Goal: Information Seeking & Learning: Learn about a topic

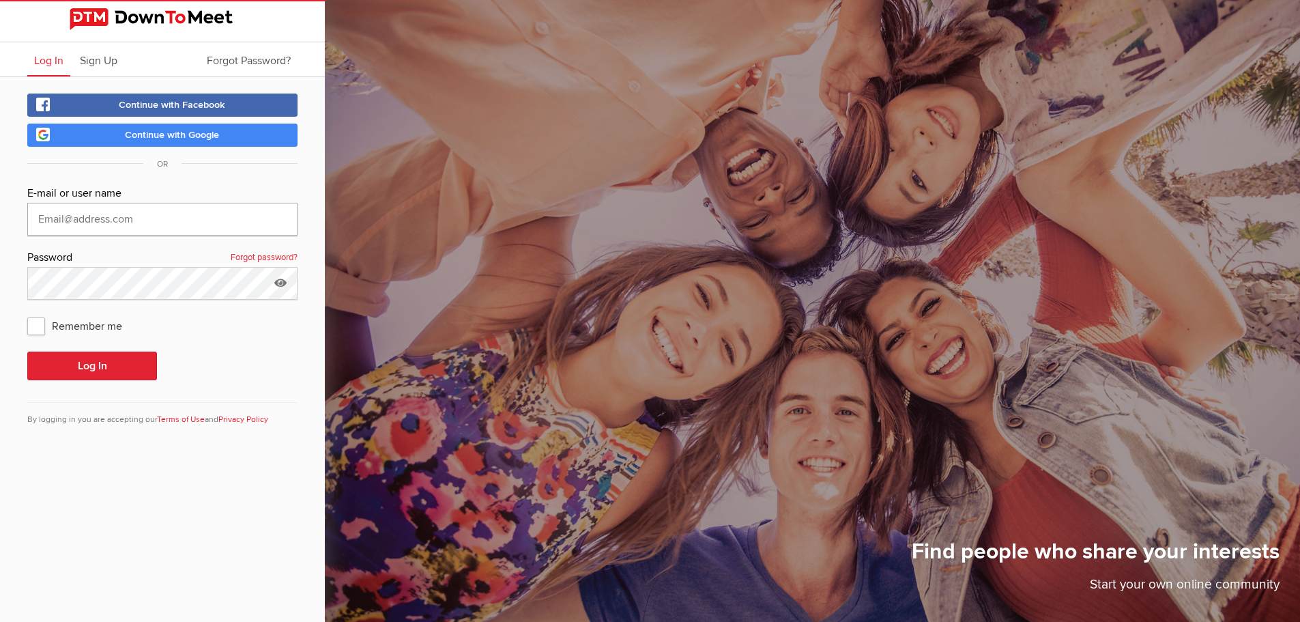
click at [119, 222] on input "text" at bounding box center [162, 219] width 270 height 33
type input "[PERSON_NAME][EMAIL_ADDRESS][PERSON_NAME][DOMAIN_NAME]"
click at [110, 361] on button "Log In" at bounding box center [92, 365] width 130 height 29
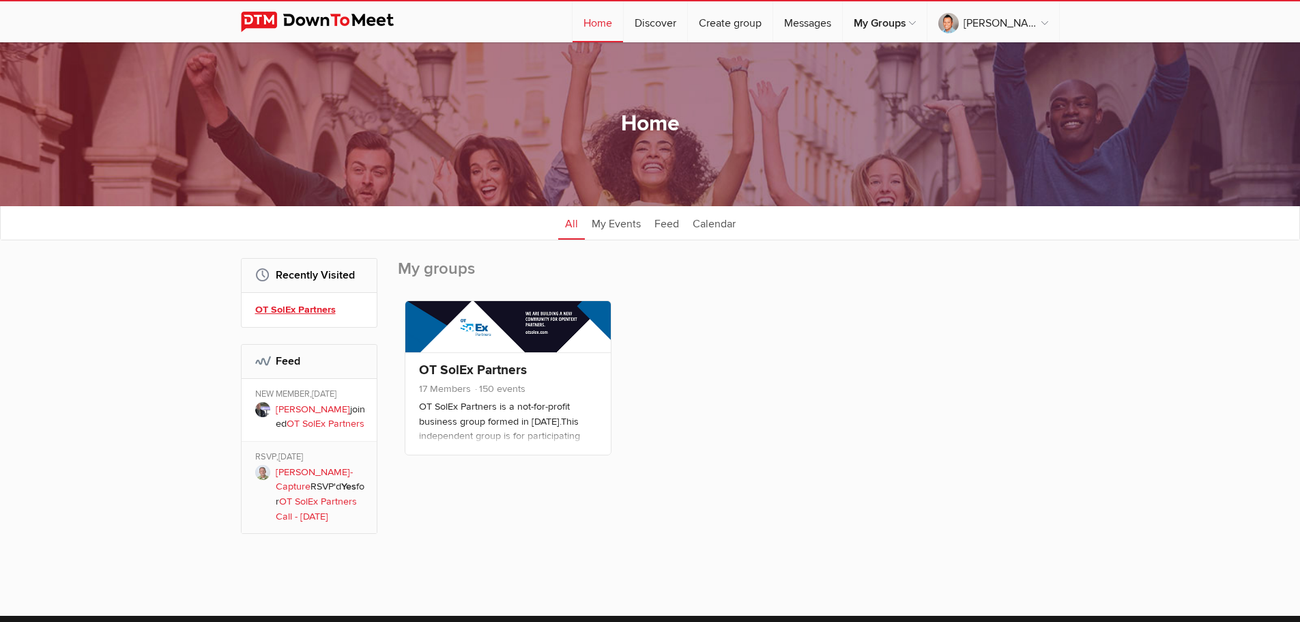
click at [302, 306] on link "OT SolEx Partners" at bounding box center [311, 309] width 112 height 15
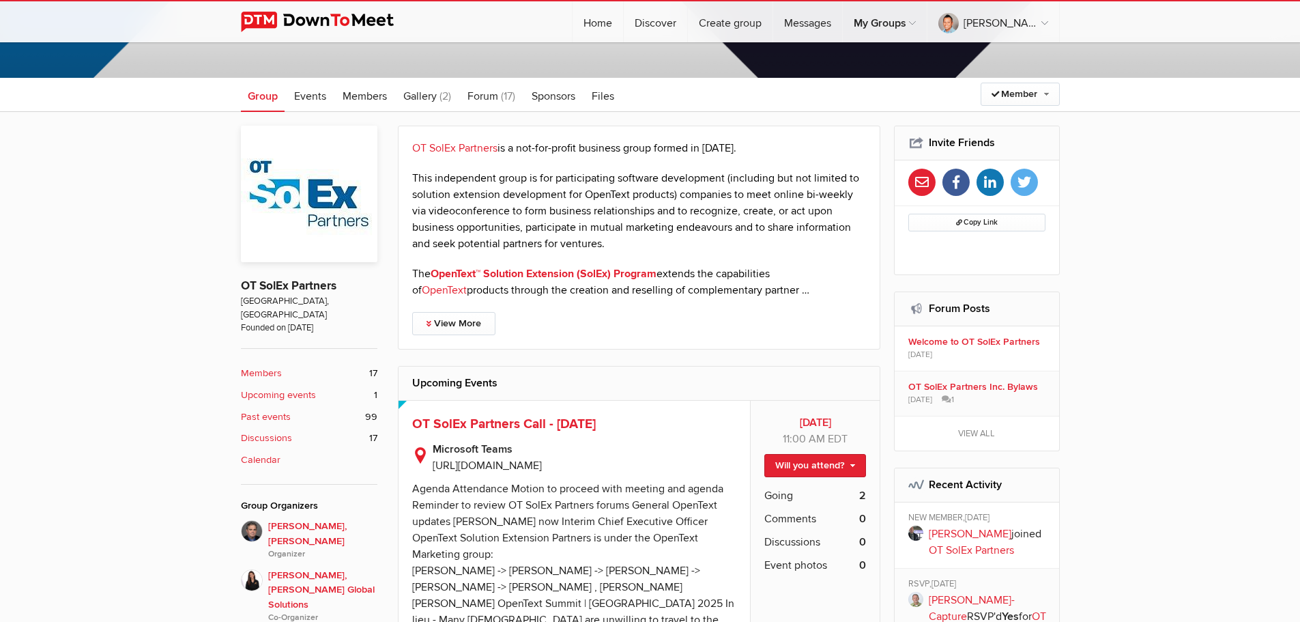
scroll to position [273, 0]
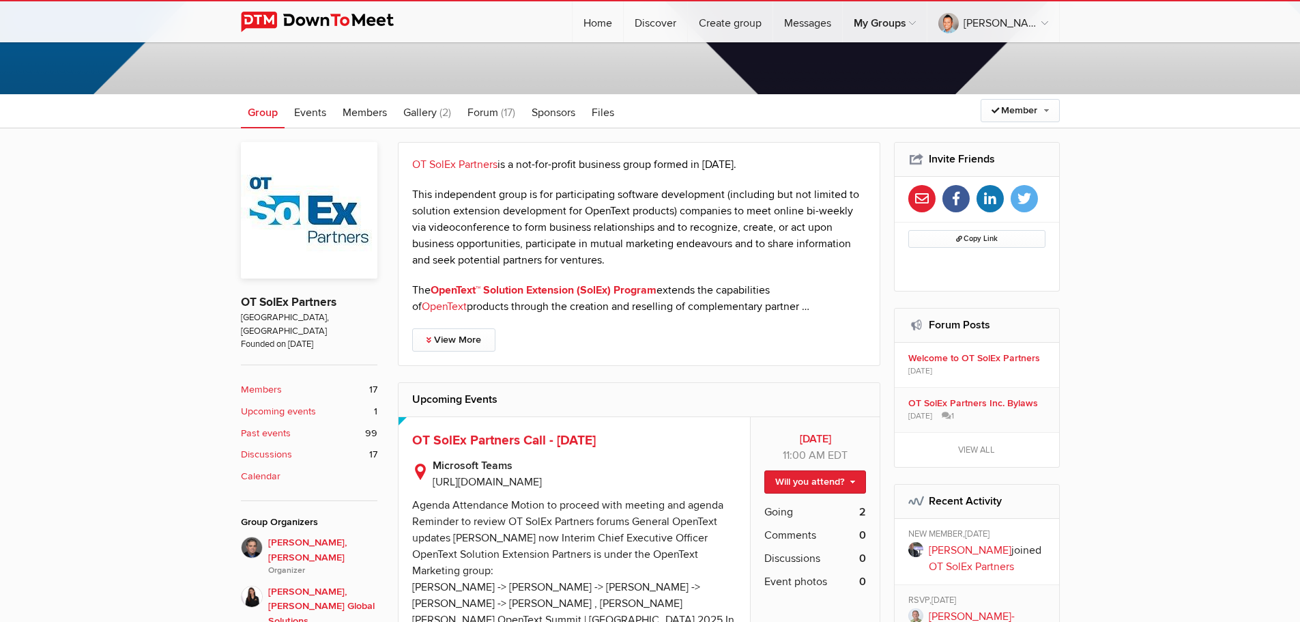
click at [304, 404] on b "Upcoming events" at bounding box center [278, 411] width 75 height 15
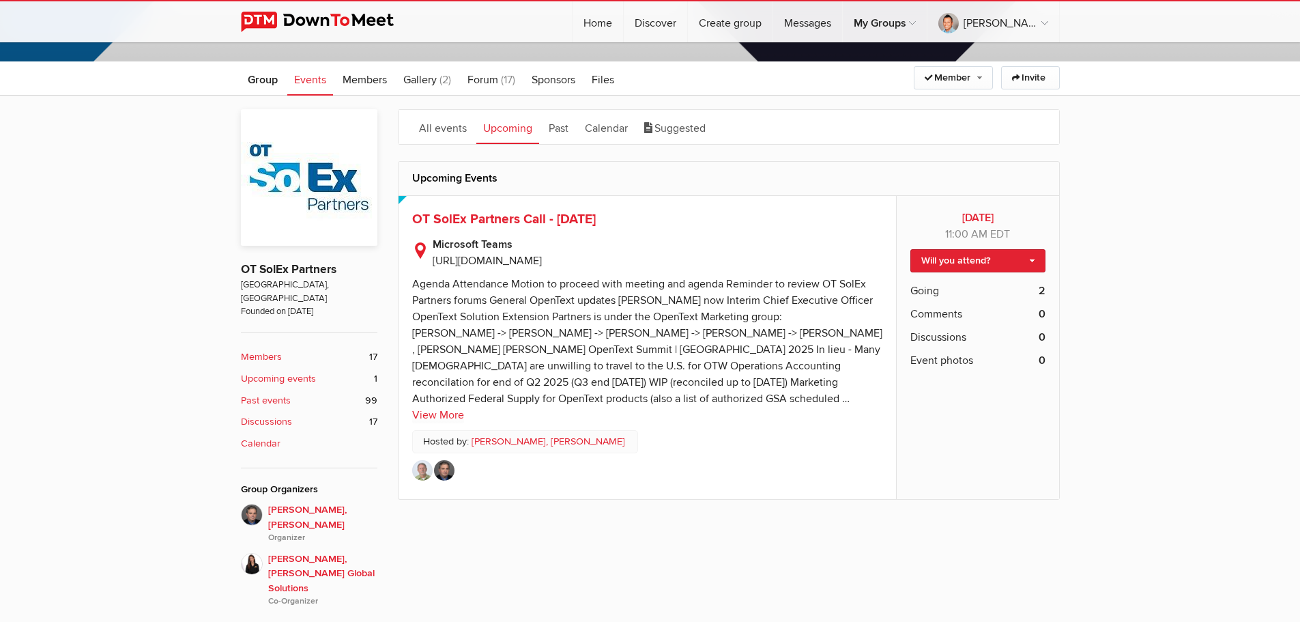
scroll to position [319, 0]
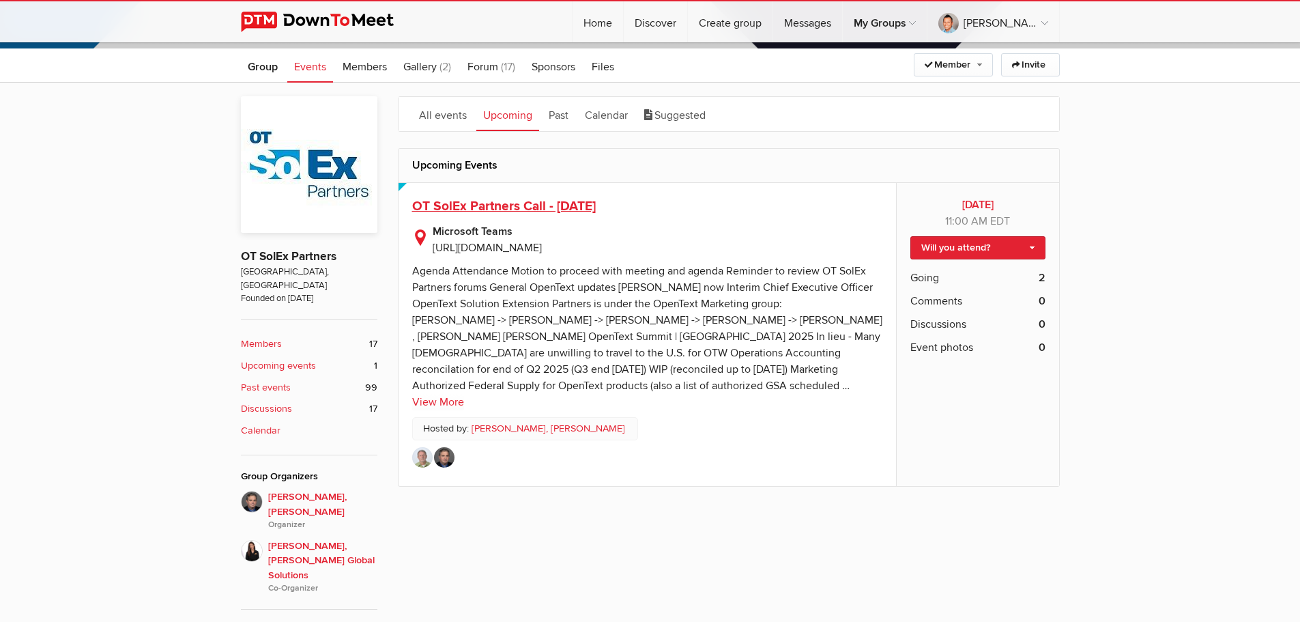
click at [539, 205] on span "OT SolEx Partners Call - [DATE]" at bounding box center [504, 206] width 184 height 16
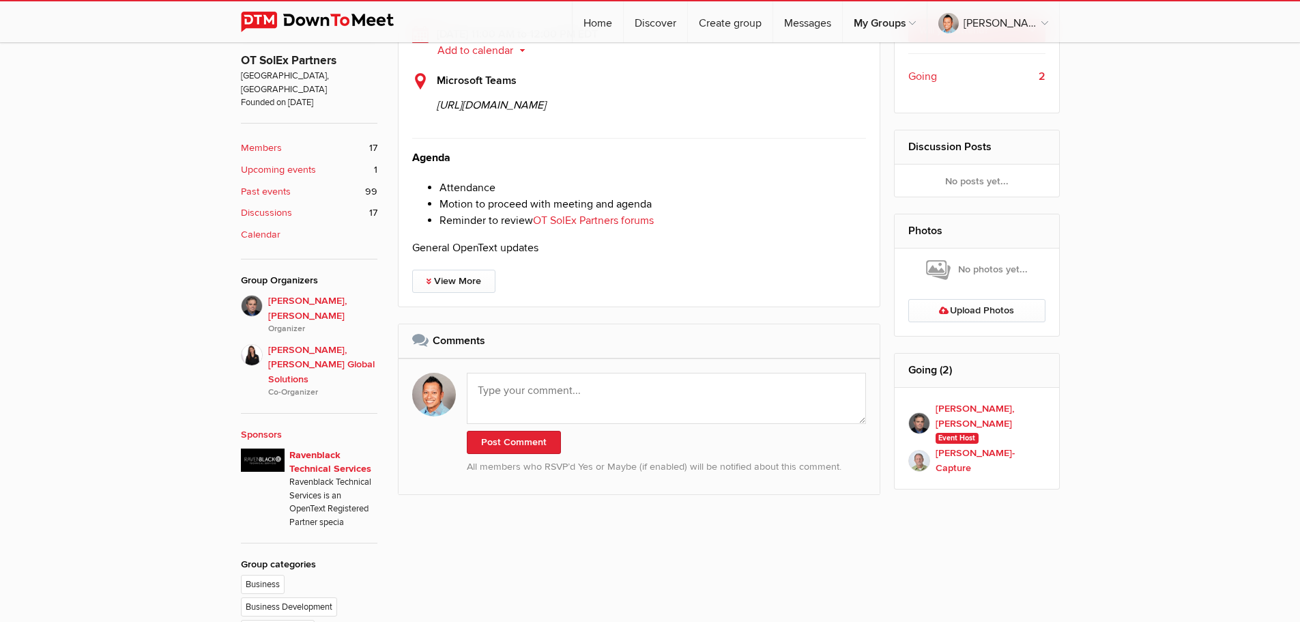
scroll to position [500, 0]
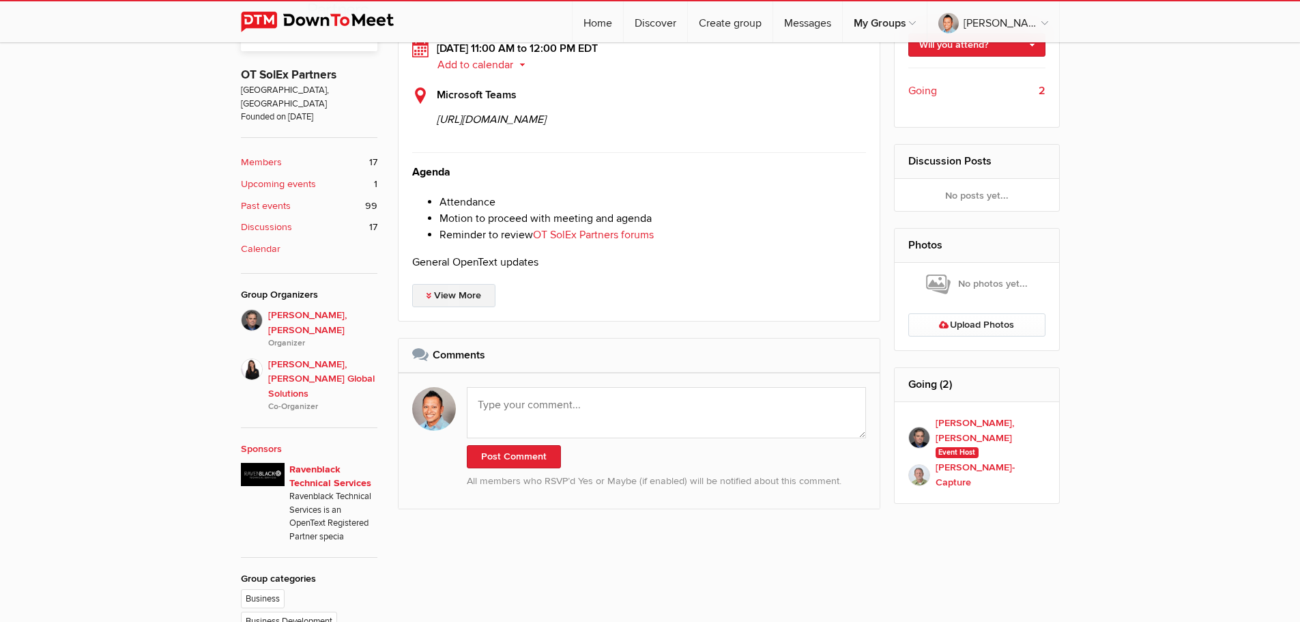
click at [431, 307] on link "View More" at bounding box center [453, 295] width 83 height 23
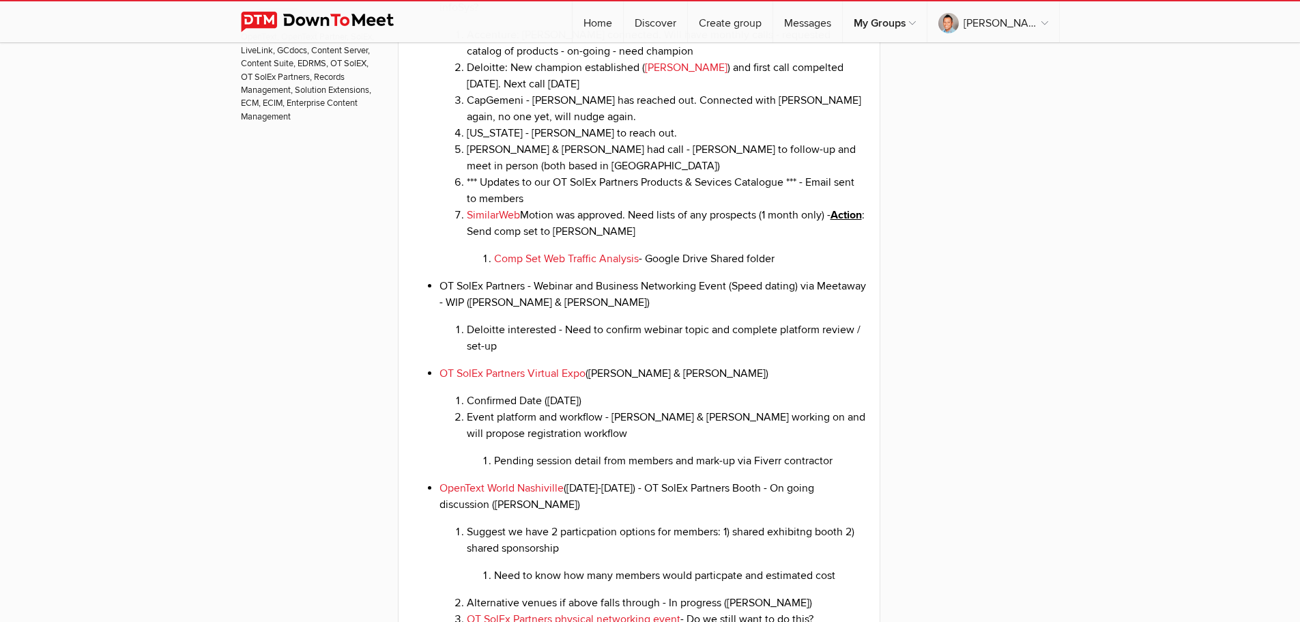
scroll to position [1319, 0]
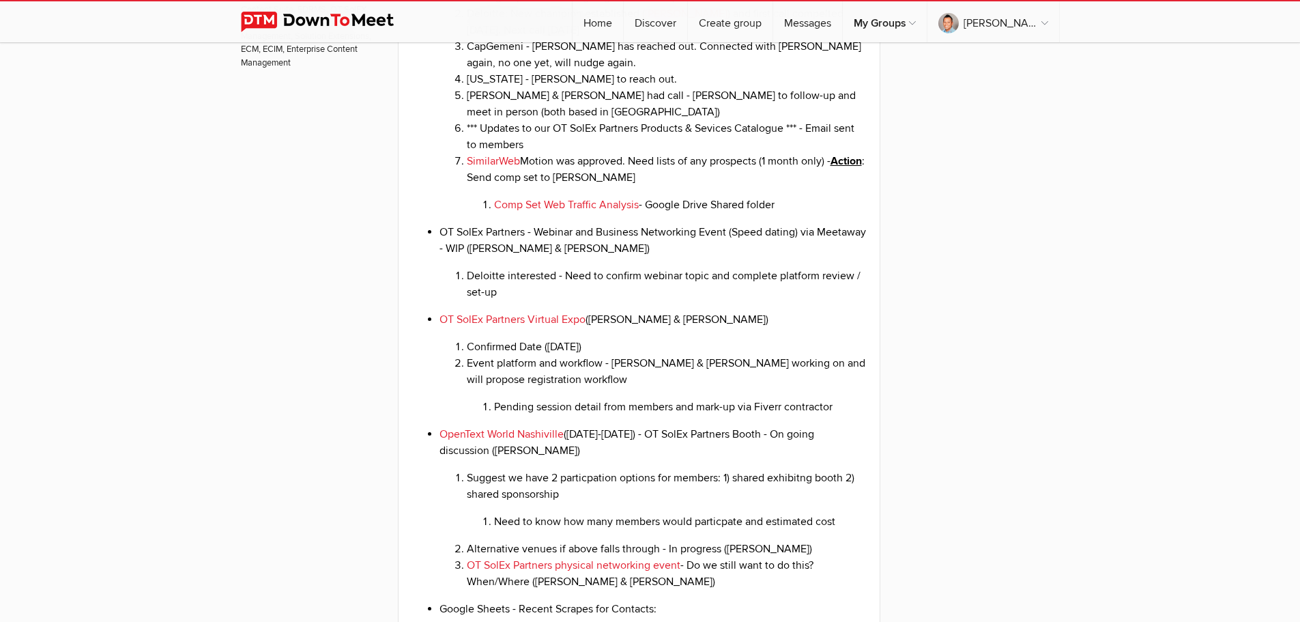
click at [588, 212] on link "Comp Set Web Traffic Analysis" at bounding box center [566, 205] width 145 height 14
click at [977, 349] on div "[DATE] 11:00 AM to 12:00 PM EDT Add to calendar Outlook Apple / iCal Google Yah…" at bounding box center [729, 550] width 662 height 2701
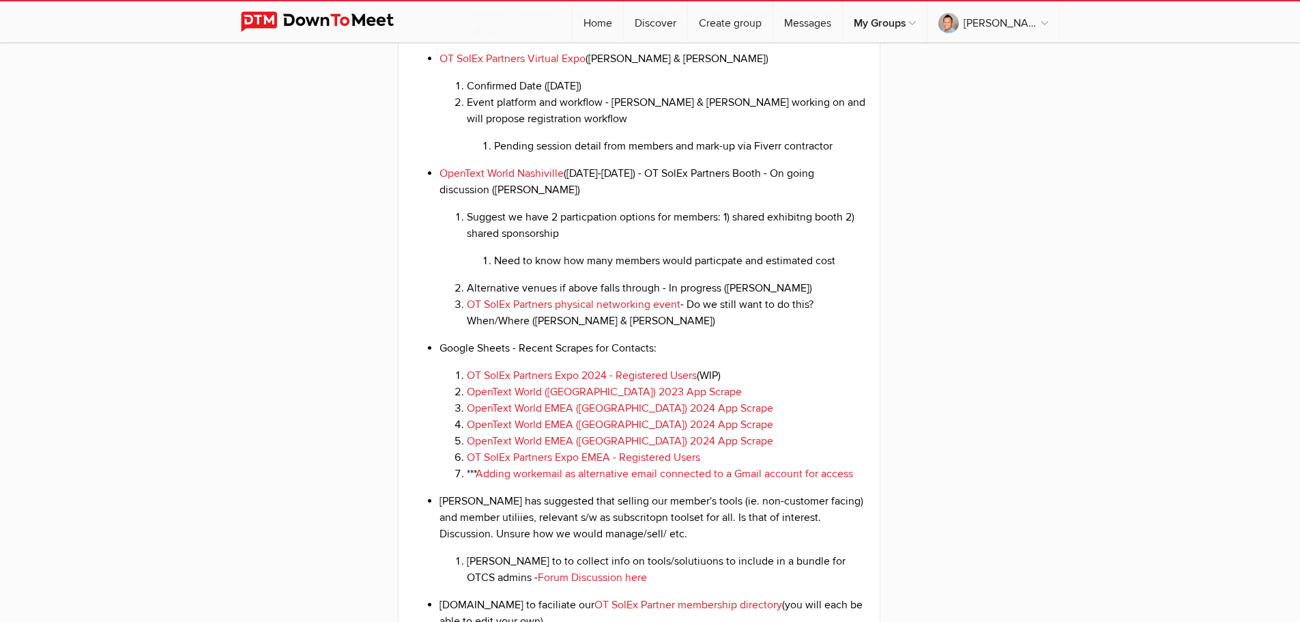
scroll to position [1592, 0]
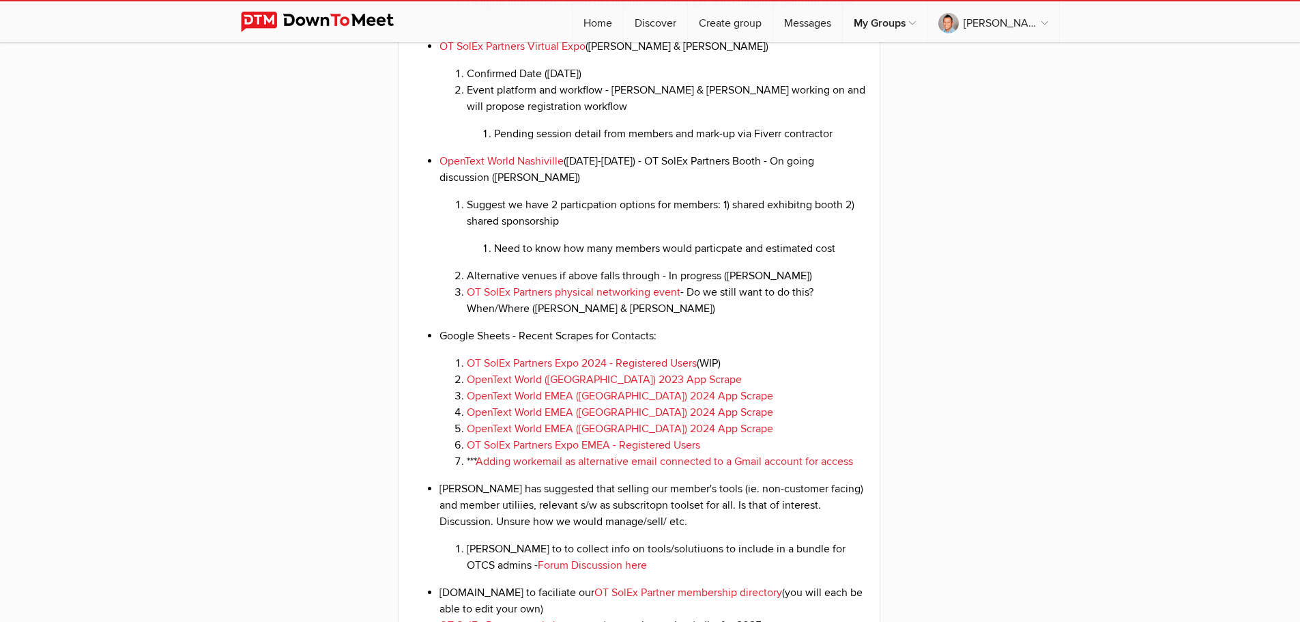
click at [661, 370] on link "OT SolEx Partners Expo 2024 - Registered Users" at bounding box center [582, 363] width 230 height 14
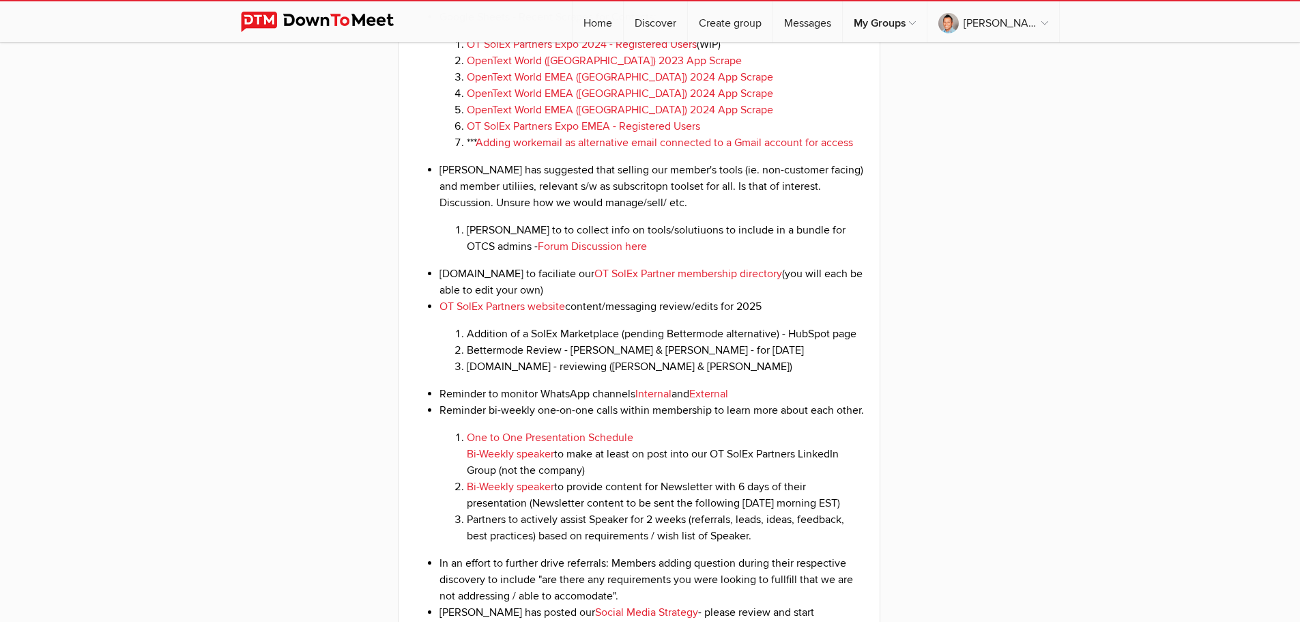
scroll to position [1957, 0]
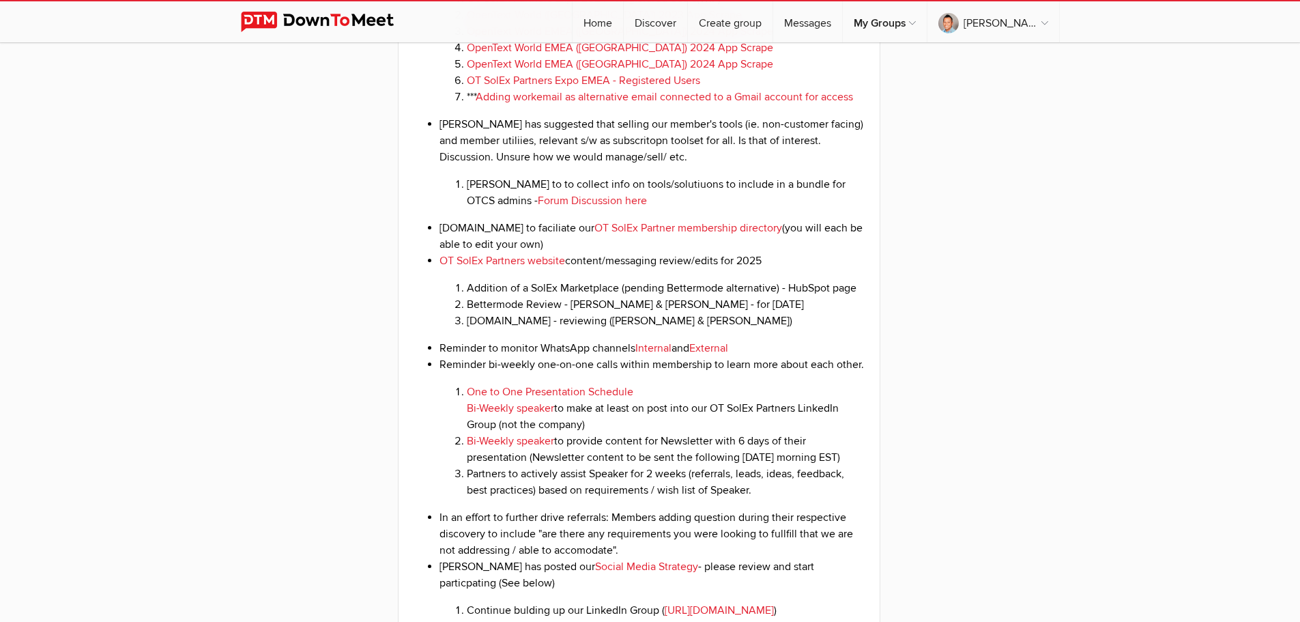
click at [579, 399] on link "One to One Presentation Schedule" at bounding box center [550, 392] width 167 height 14
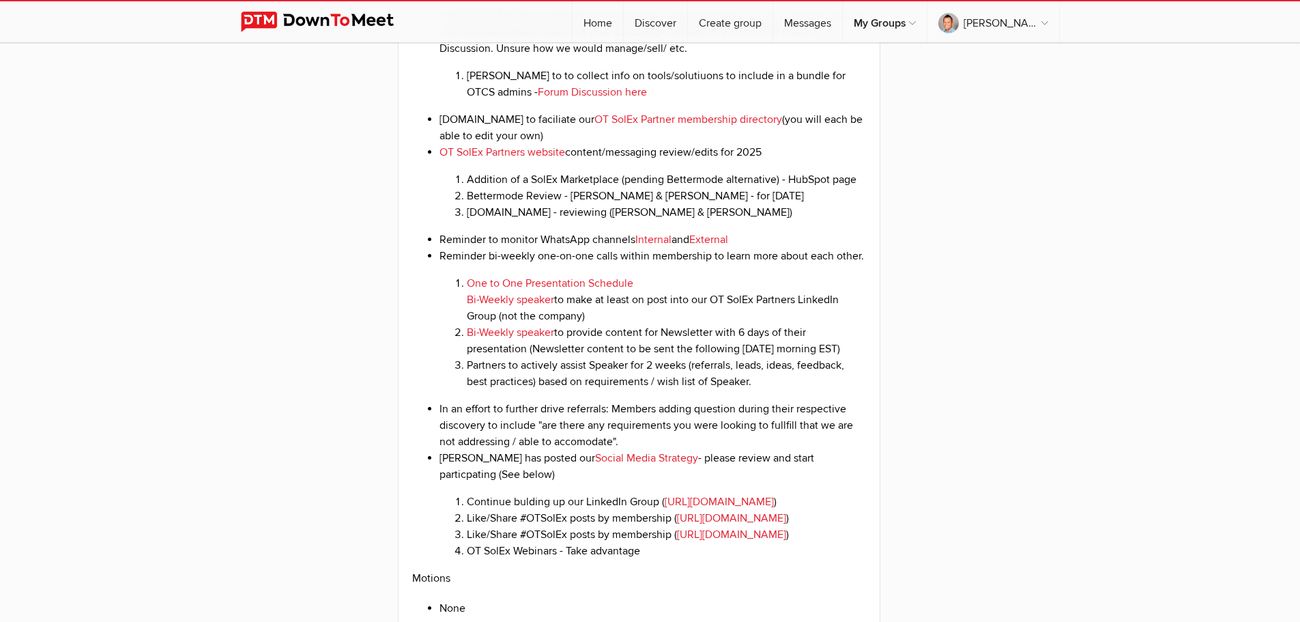
scroll to position [2093, 0]
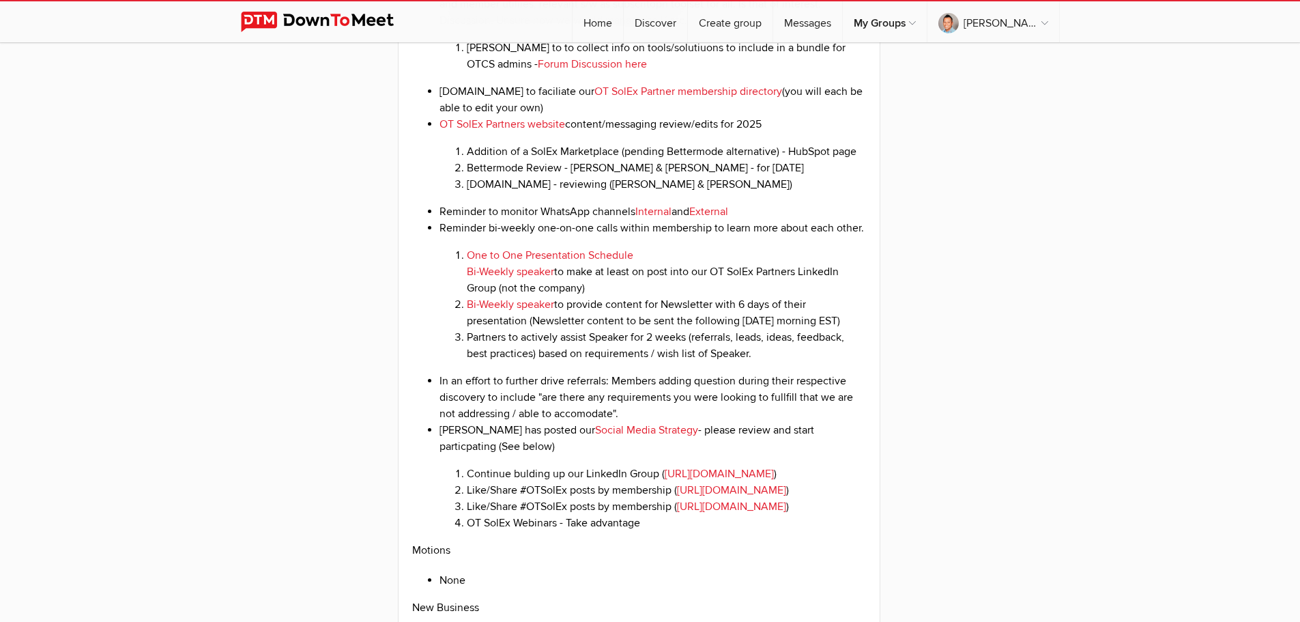
click at [612, 437] on link "Social Media Strategy" at bounding box center [646, 430] width 103 height 14
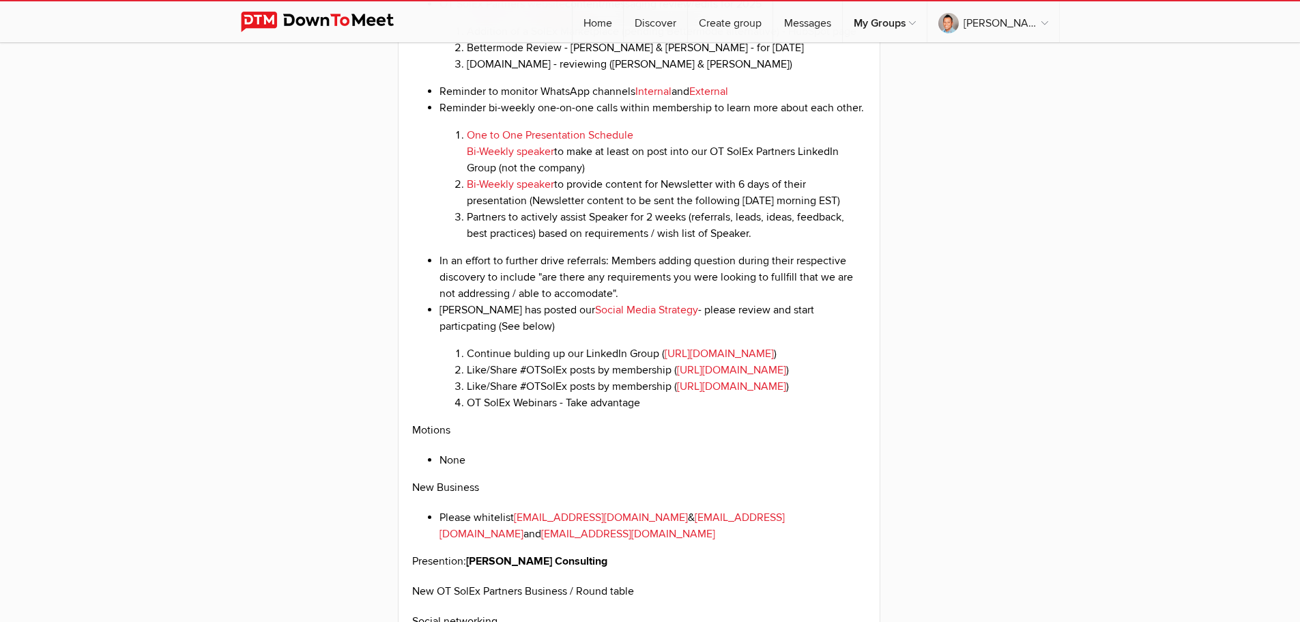
scroll to position [2229, 0]
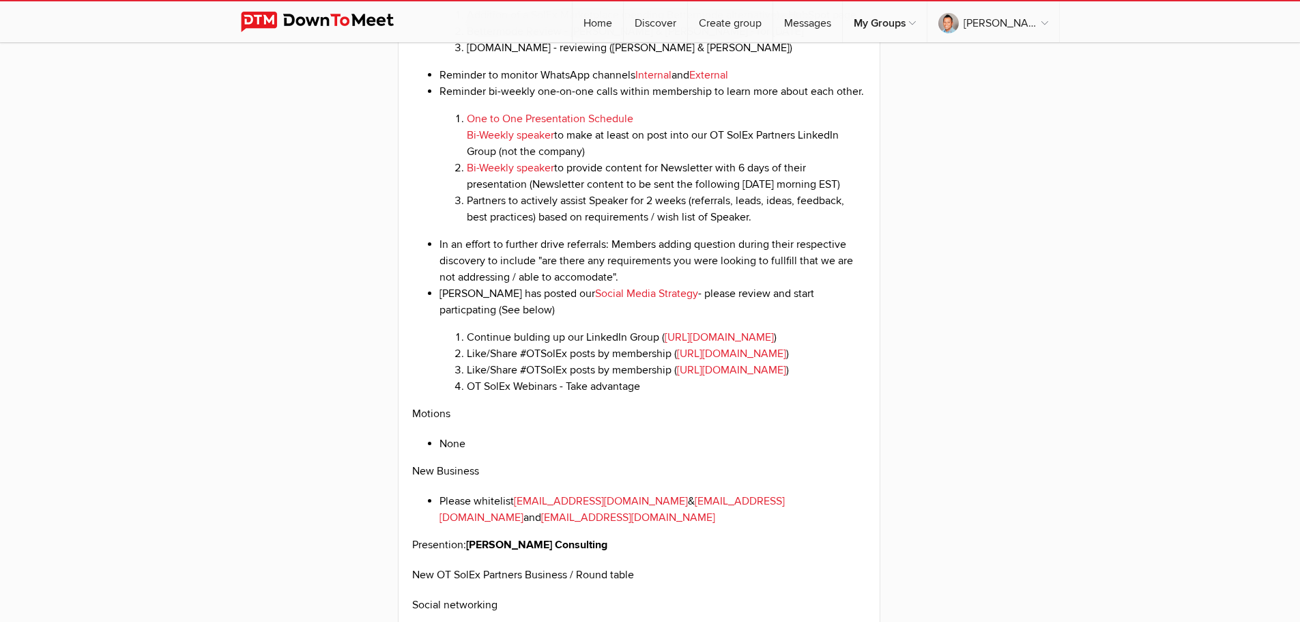
click at [665, 344] on link "[URL][DOMAIN_NAME]" at bounding box center [719, 337] width 109 height 14
click at [778, 378] on li "Like/Share #OTSolEx posts by membership ( [URL][DOMAIN_NAME] )" at bounding box center [667, 370] width 400 height 16
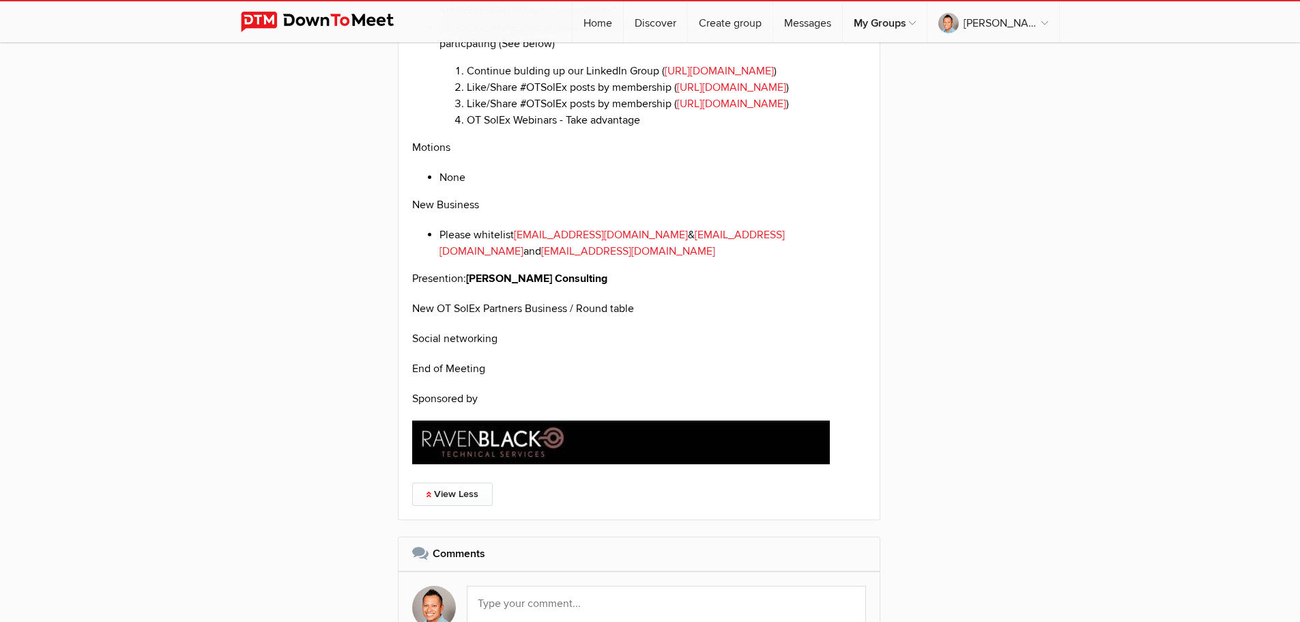
scroll to position [2502, 0]
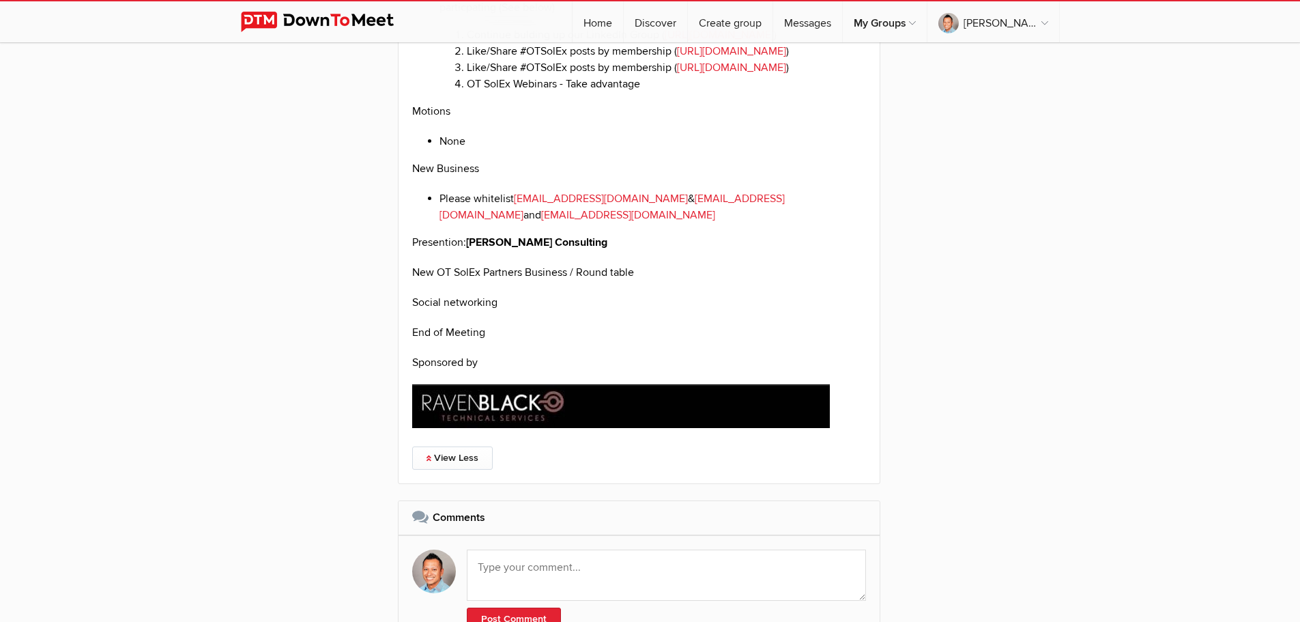
scroll to position [2547, 0]
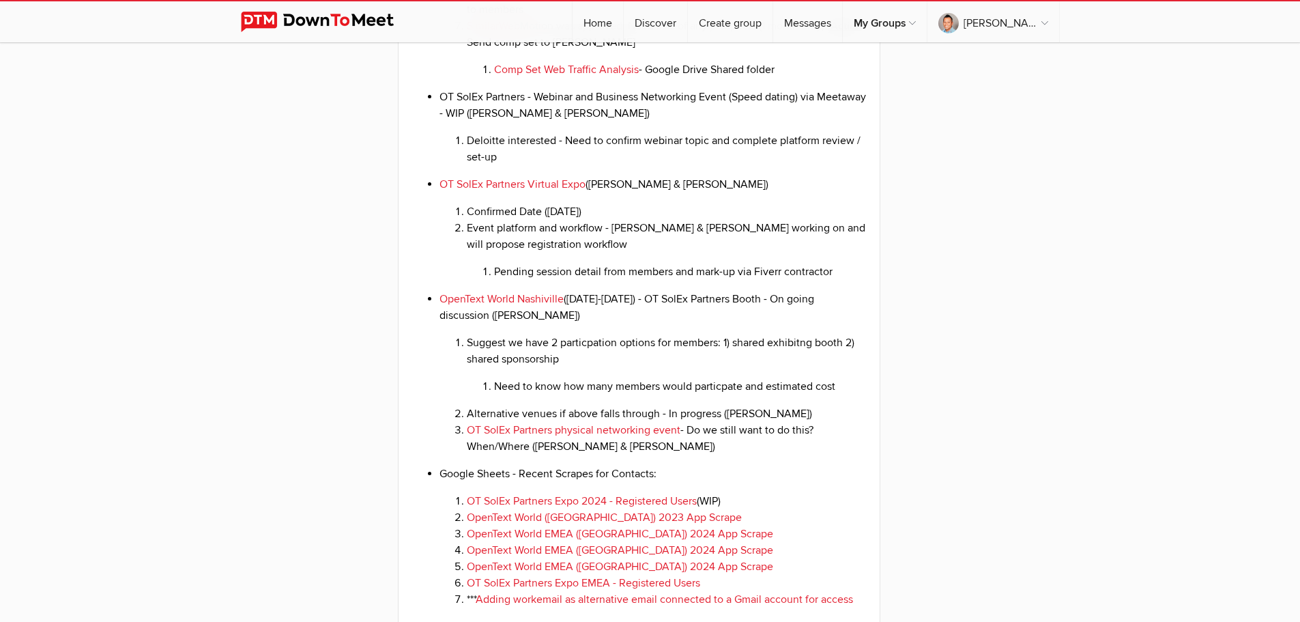
scroll to position [1456, 0]
